Goal: Transaction & Acquisition: Purchase product/service

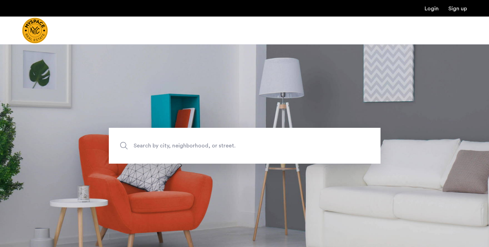
click at [170, 147] on span "Search by city, neighborhood, or street." at bounding box center [229, 145] width 190 height 9
click at [170, 147] on input "Search by city, neighborhood, or street." at bounding box center [245, 146] width 272 height 36
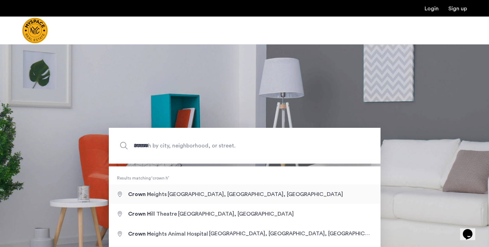
type input "**********"
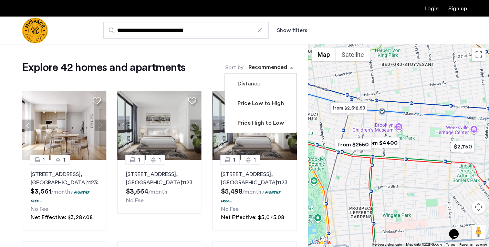
click at [271, 64] on div "sort-apartment" at bounding box center [268, 68] width 41 height 9
click at [257, 108] on mat-checkbox "Price Low to High" at bounding box center [261, 103] width 72 height 20
click at [256, 104] on label "Price Low to High" at bounding box center [260, 103] width 48 height 8
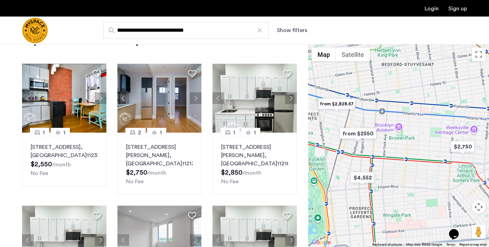
scroll to position [28, 0]
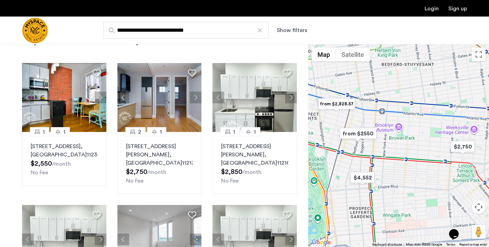
click at [342, 105] on img "from $2,828.57" at bounding box center [337, 104] width 42 height 16
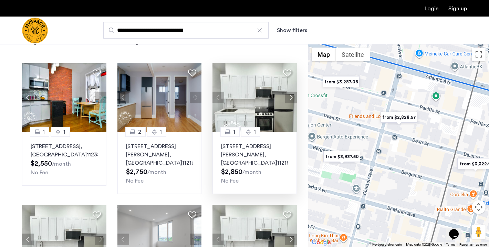
click at [235, 169] on span "$2,850" at bounding box center [231, 172] width 21 height 7
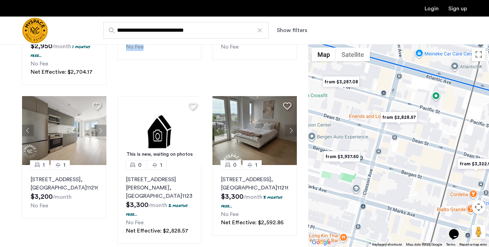
scroll to position [466, 0]
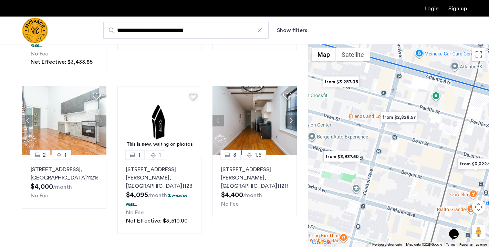
scroll to position [487, 0]
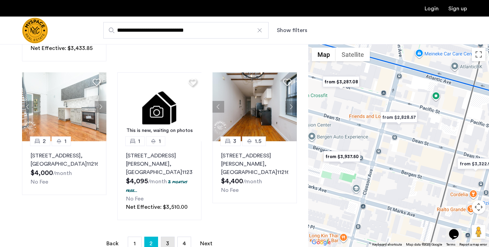
click at [165, 237] on link "page 3" at bounding box center [167, 243] width 13 height 13
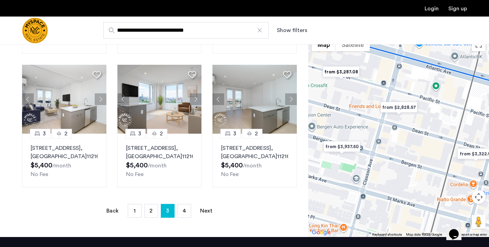
scroll to position [449, 0]
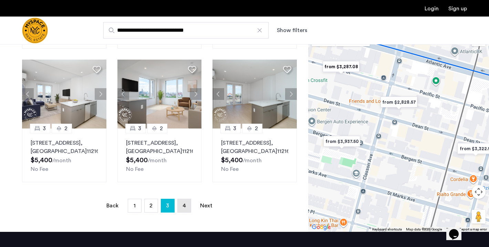
click at [186, 212] on link "page 4" at bounding box center [184, 205] width 13 height 13
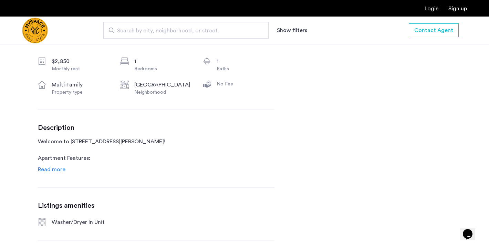
scroll to position [251, 0]
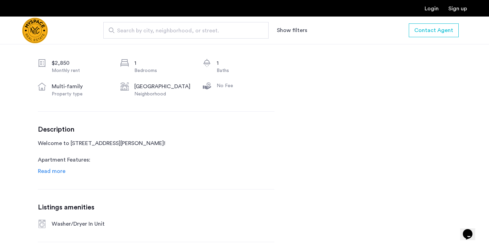
click at [59, 175] on link "Read more" at bounding box center [52, 171] width 28 height 8
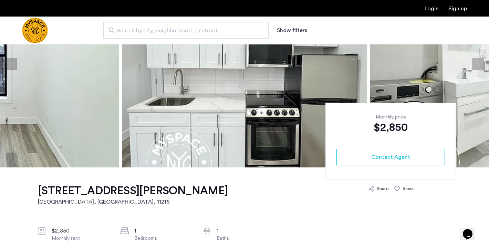
scroll to position [85, 0]
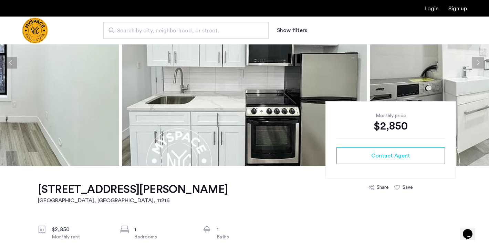
click at [314, 115] on img at bounding box center [244, 62] width 245 height 207
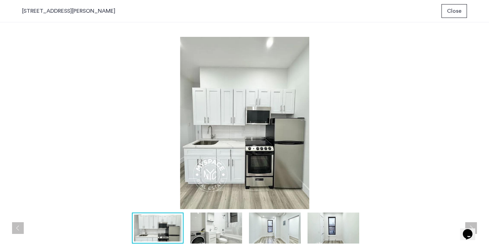
scroll to position [0, 0]
click at [214, 236] on img at bounding box center [217, 228] width 52 height 31
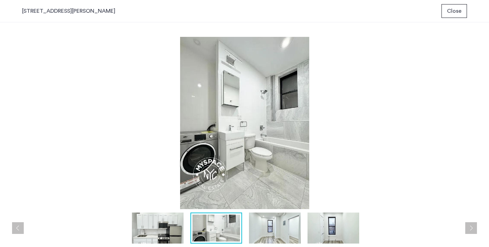
click at [274, 233] on img at bounding box center [275, 228] width 52 height 31
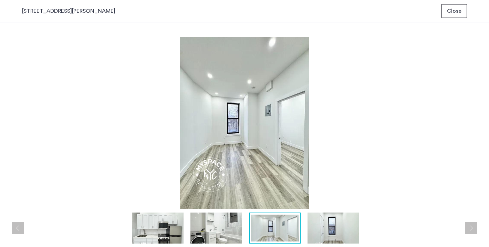
click at [339, 240] on img at bounding box center [334, 228] width 52 height 31
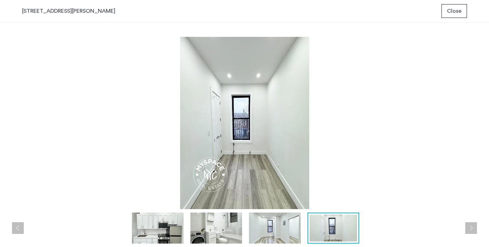
click at [290, 241] on img at bounding box center [275, 228] width 52 height 31
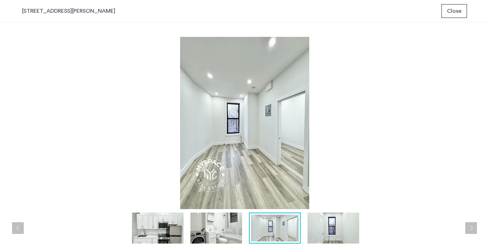
click at [211, 234] on img at bounding box center [217, 228] width 52 height 31
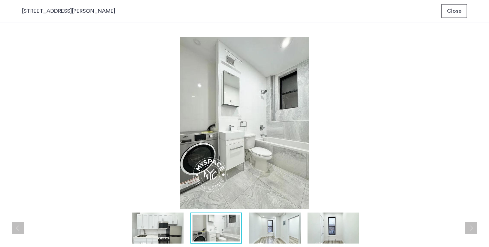
click at [456, 12] on span "Close" at bounding box center [454, 11] width 14 height 8
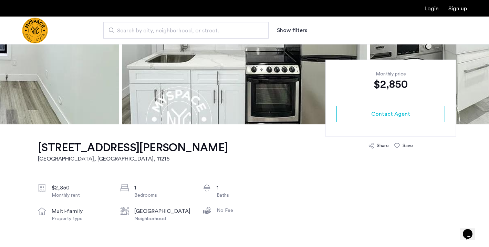
scroll to position [149, 0]
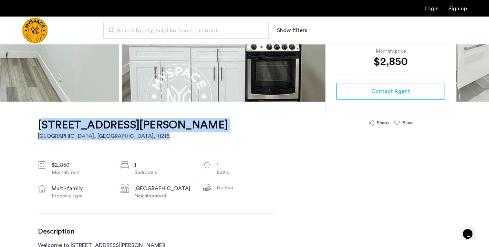
drag, startPoint x: 168, startPoint y: 122, endPoint x: 32, endPoint y: 120, distance: 135.5
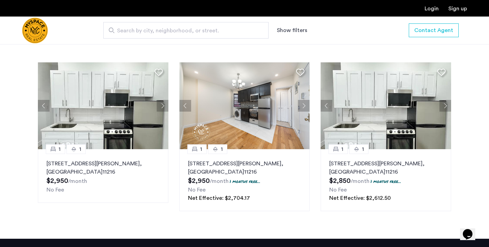
scroll to position [830, 0]
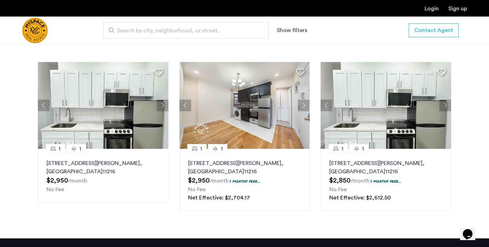
click at [447, 104] on button "Next apartment" at bounding box center [446, 106] width 12 height 12
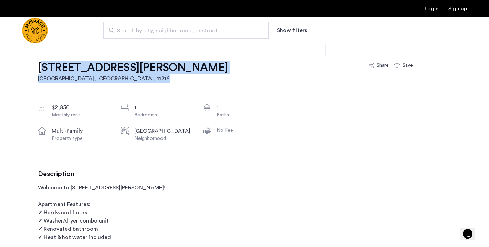
scroll to position [151, 0]
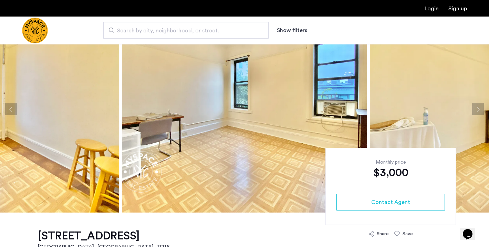
scroll to position [40, 0]
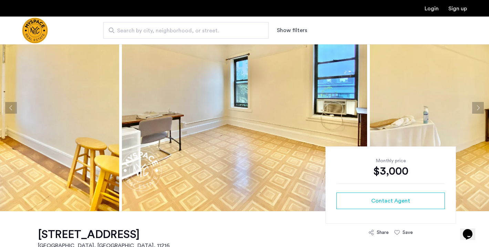
click at [257, 141] on img at bounding box center [244, 107] width 245 height 207
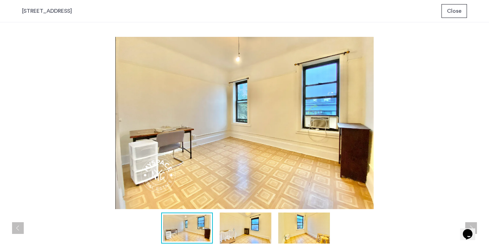
scroll to position [0, 0]
click at [245, 228] on img at bounding box center [246, 228] width 52 height 31
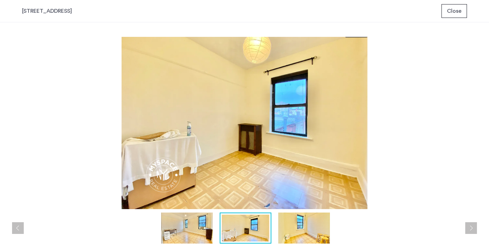
click at [300, 226] on img at bounding box center [304, 228] width 52 height 31
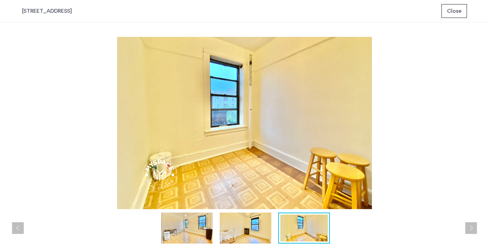
click at [292, 179] on img at bounding box center [244, 123] width 445 height 172
click at [448, 11] on span "Close" at bounding box center [454, 11] width 14 height 8
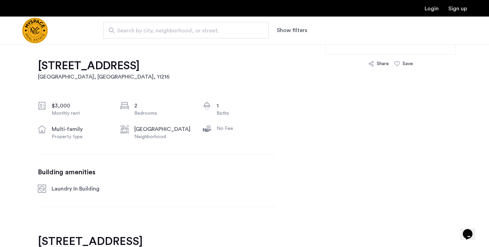
scroll to position [210, 0]
